Goal: Information Seeking & Learning: Understand process/instructions

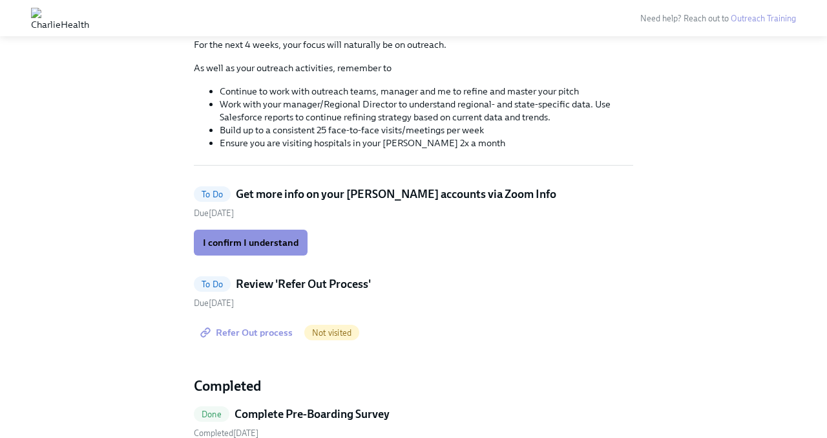
scroll to position [145, 0]
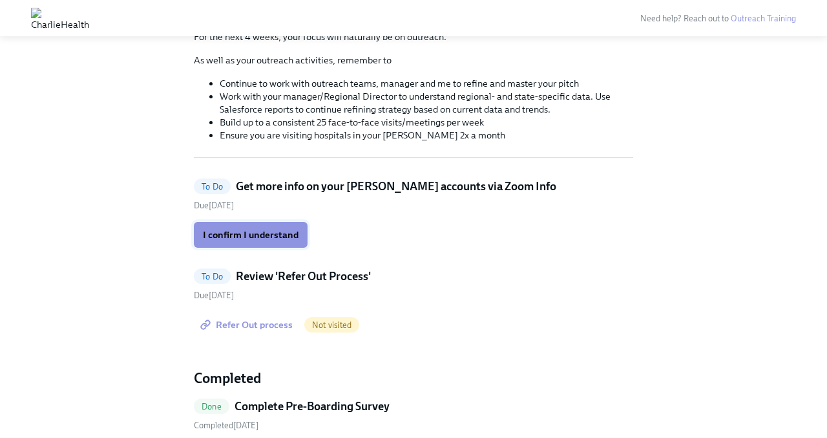
click at [252, 231] on span "I confirm I understand" at bounding box center [251, 234] width 96 height 13
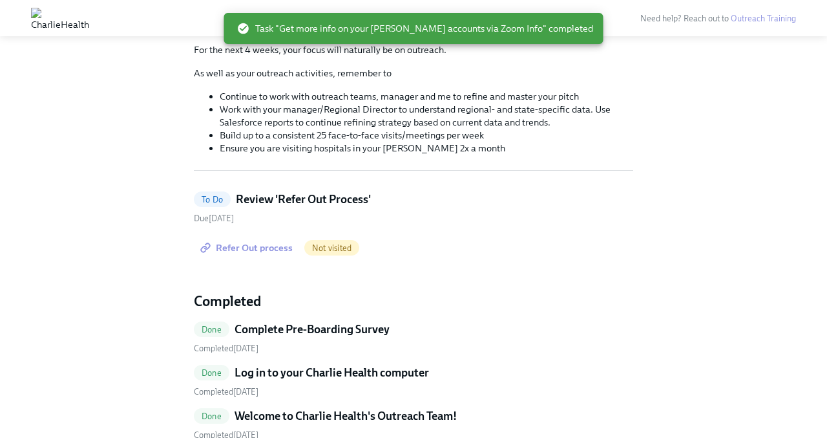
scroll to position [126, 0]
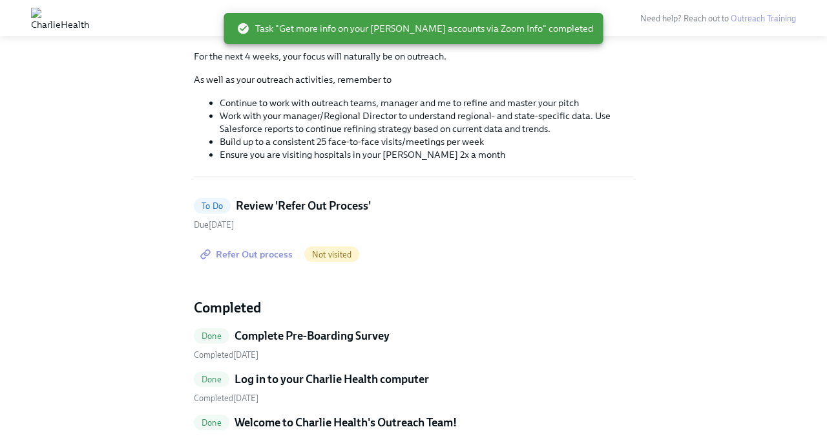
click at [264, 256] on span "Refer Out process" at bounding box center [248, 254] width 90 height 13
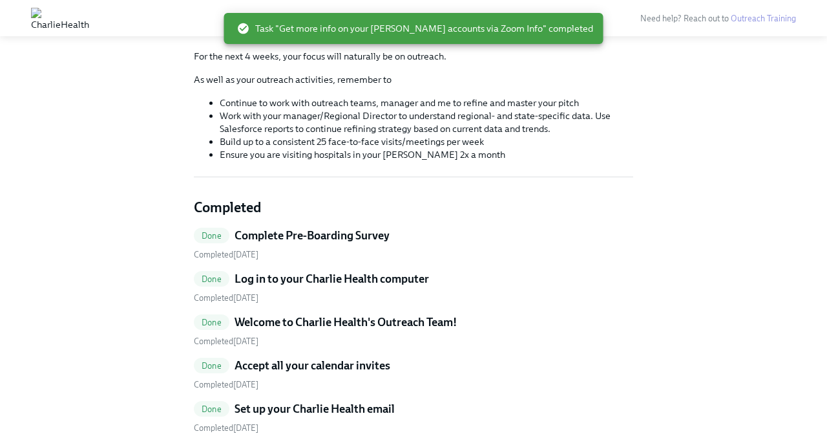
scroll to position [0, 0]
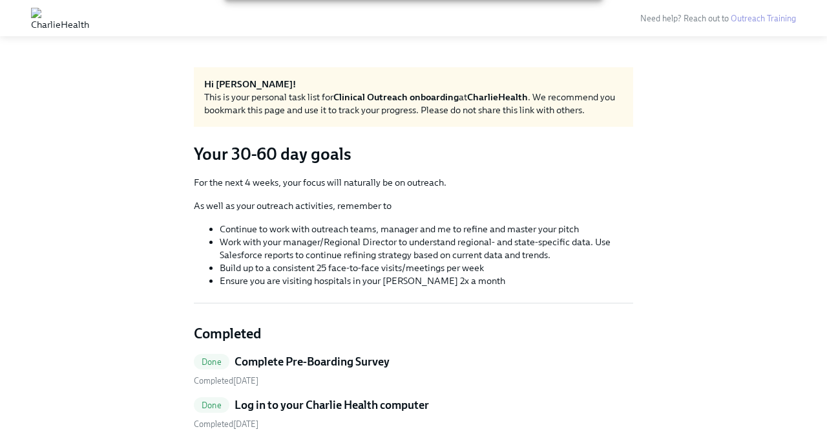
click at [89, 19] on img at bounding box center [60, 18] width 58 height 21
